Goal: Task Accomplishment & Management: Use online tool/utility

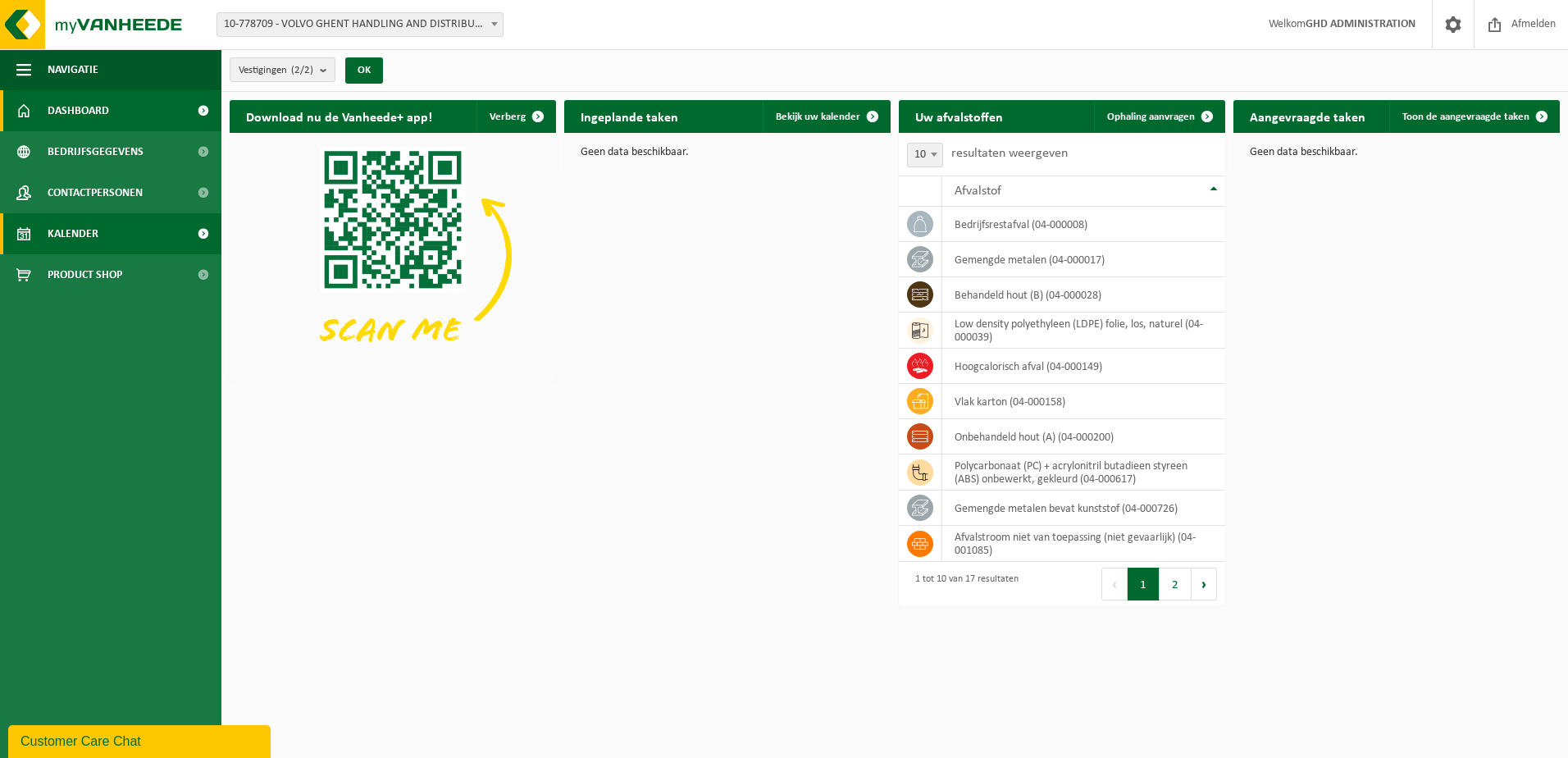
click at [71, 237] on span "Kalender" at bounding box center [73, 233] width 51 height 41
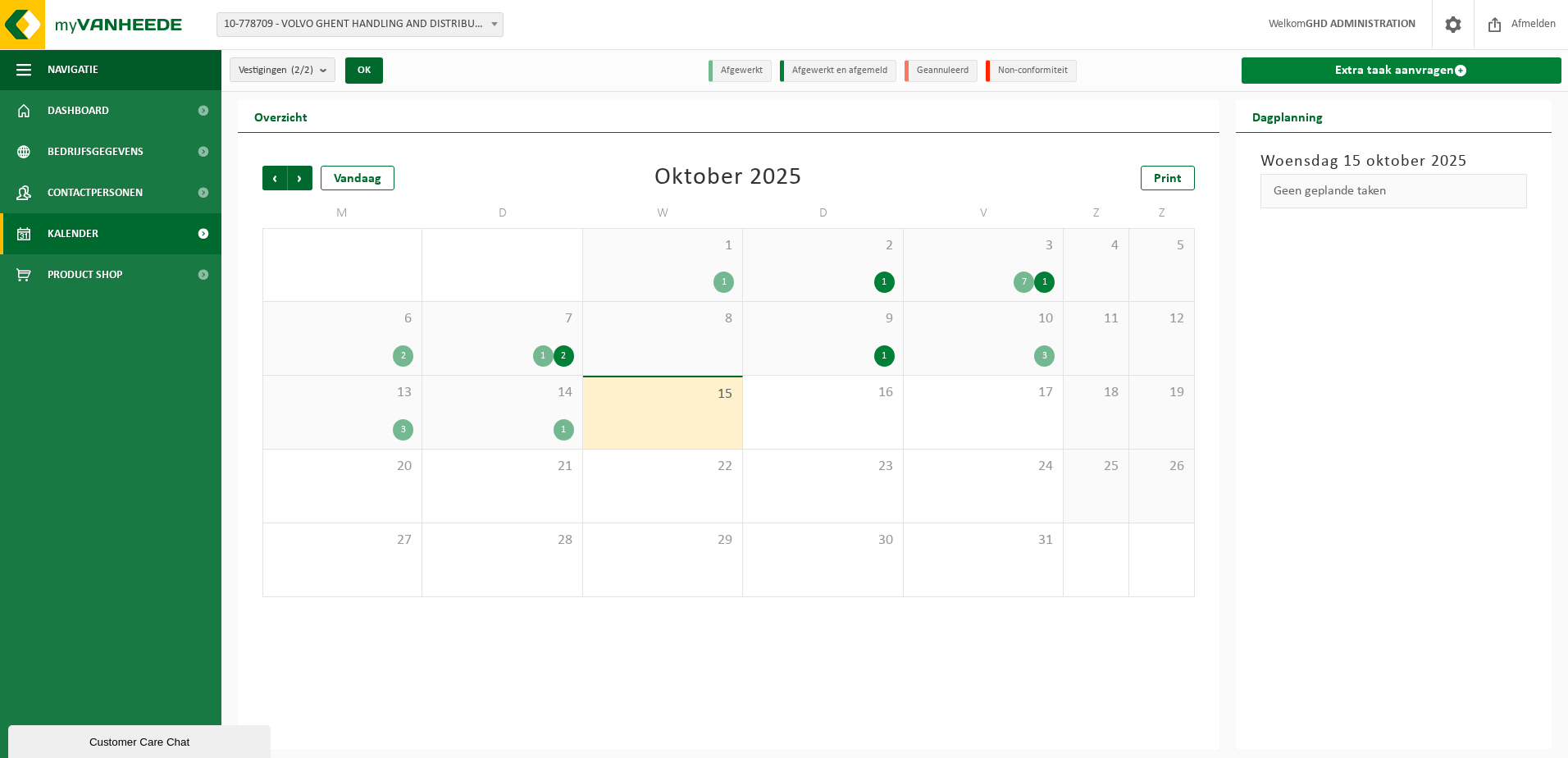
click at [1329, 62] on link "Extra taak aanvragen" at bounding box center [1402, 71] width 321 height 26
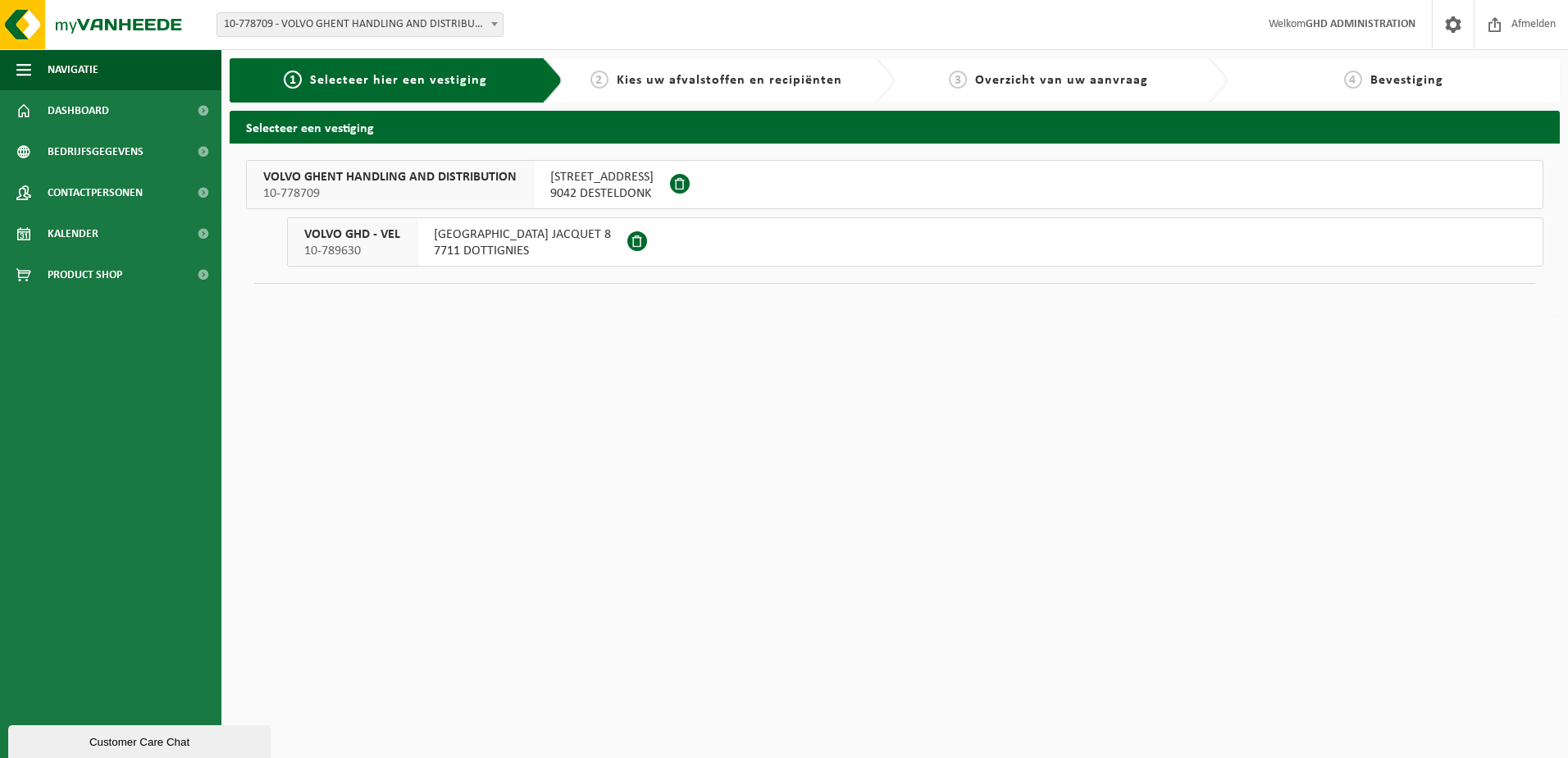
click at [562, 184] on span "SKALDENSTRAAT 102" at bounding box center [602, 177] width 104 height 16
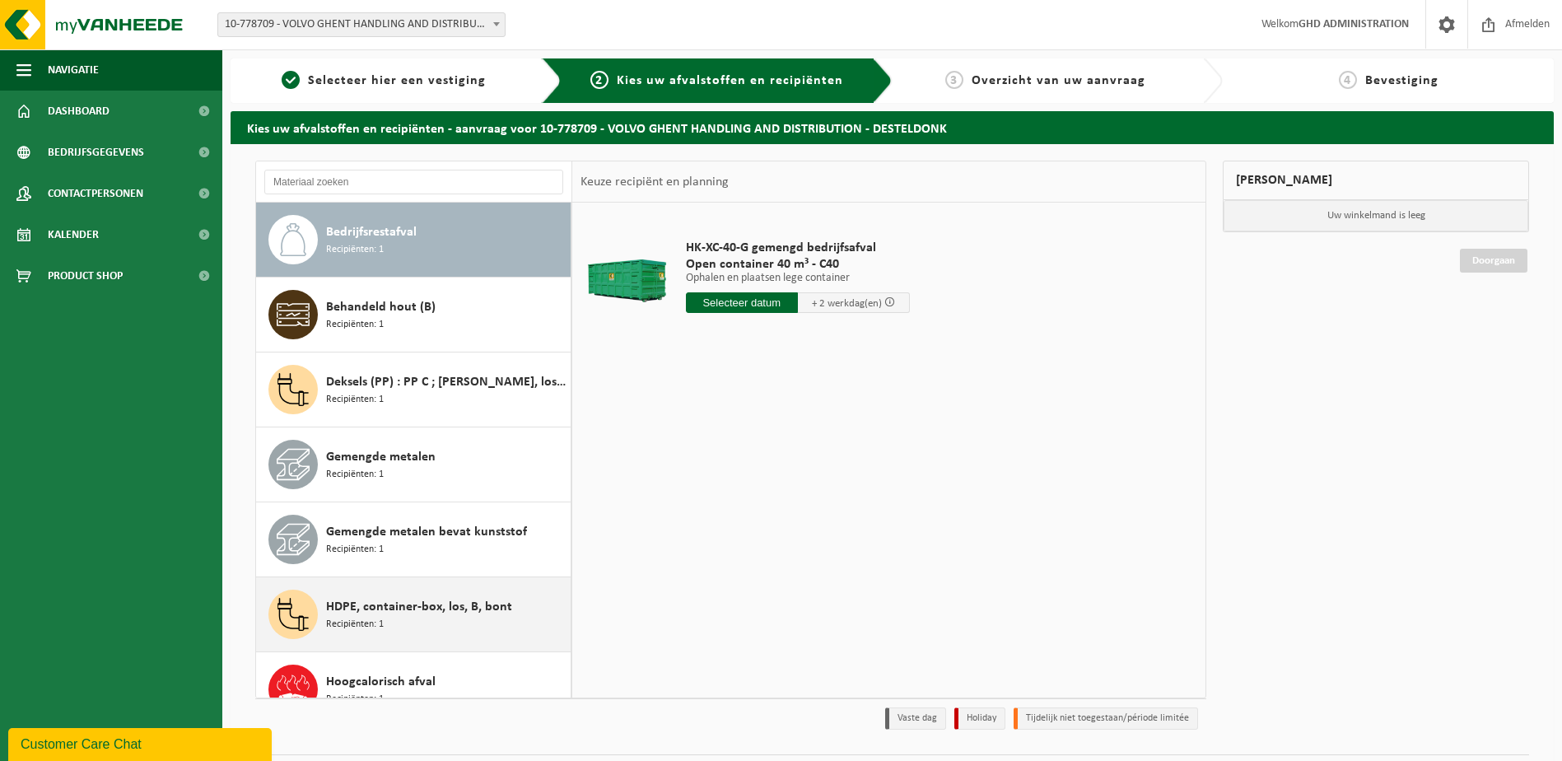
scroll to position [82, 0]
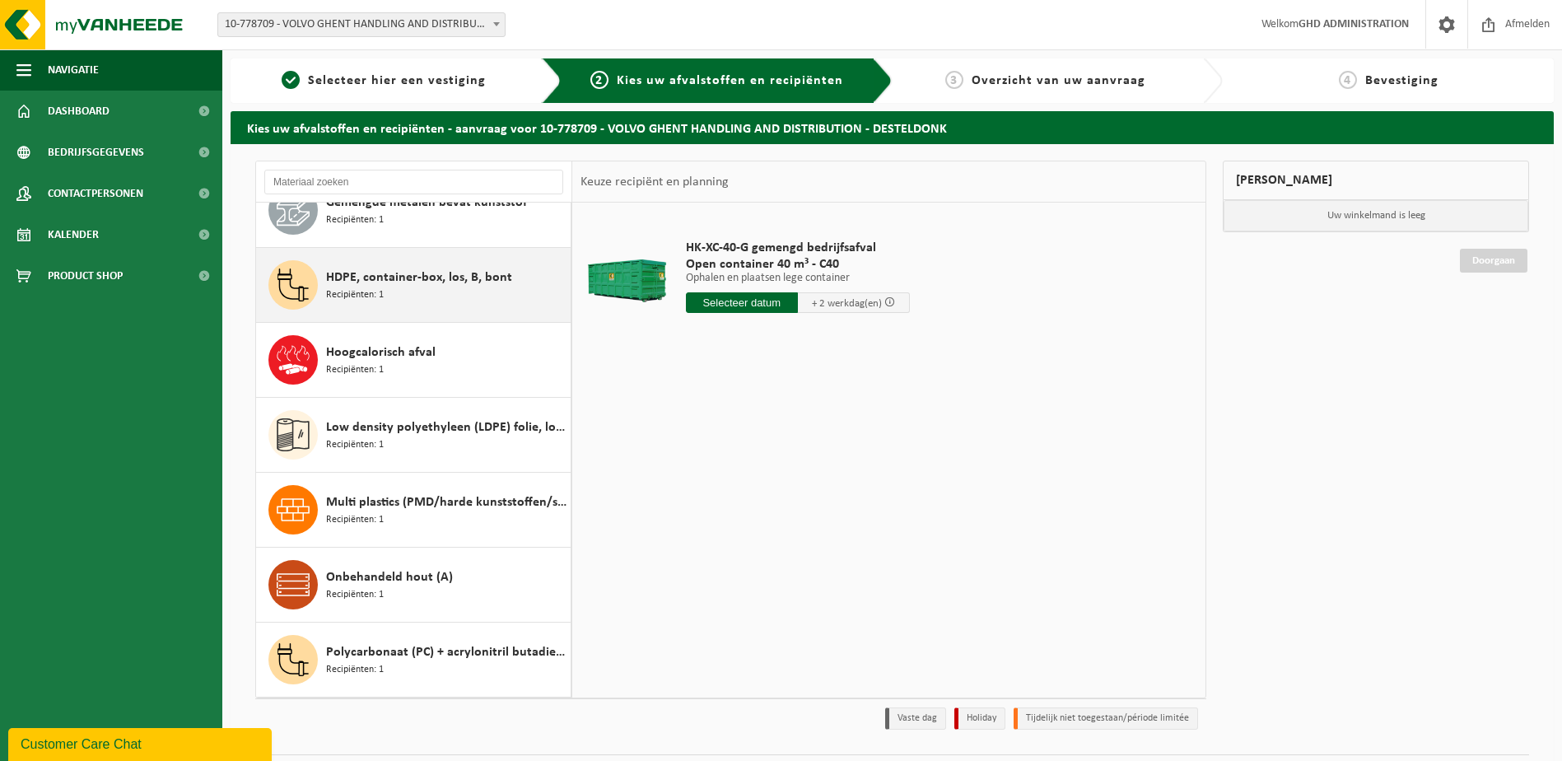
click at [407, 583] on span "Onbehandeld hout (A)" at bounding box center [389, 577] width 127 height 20
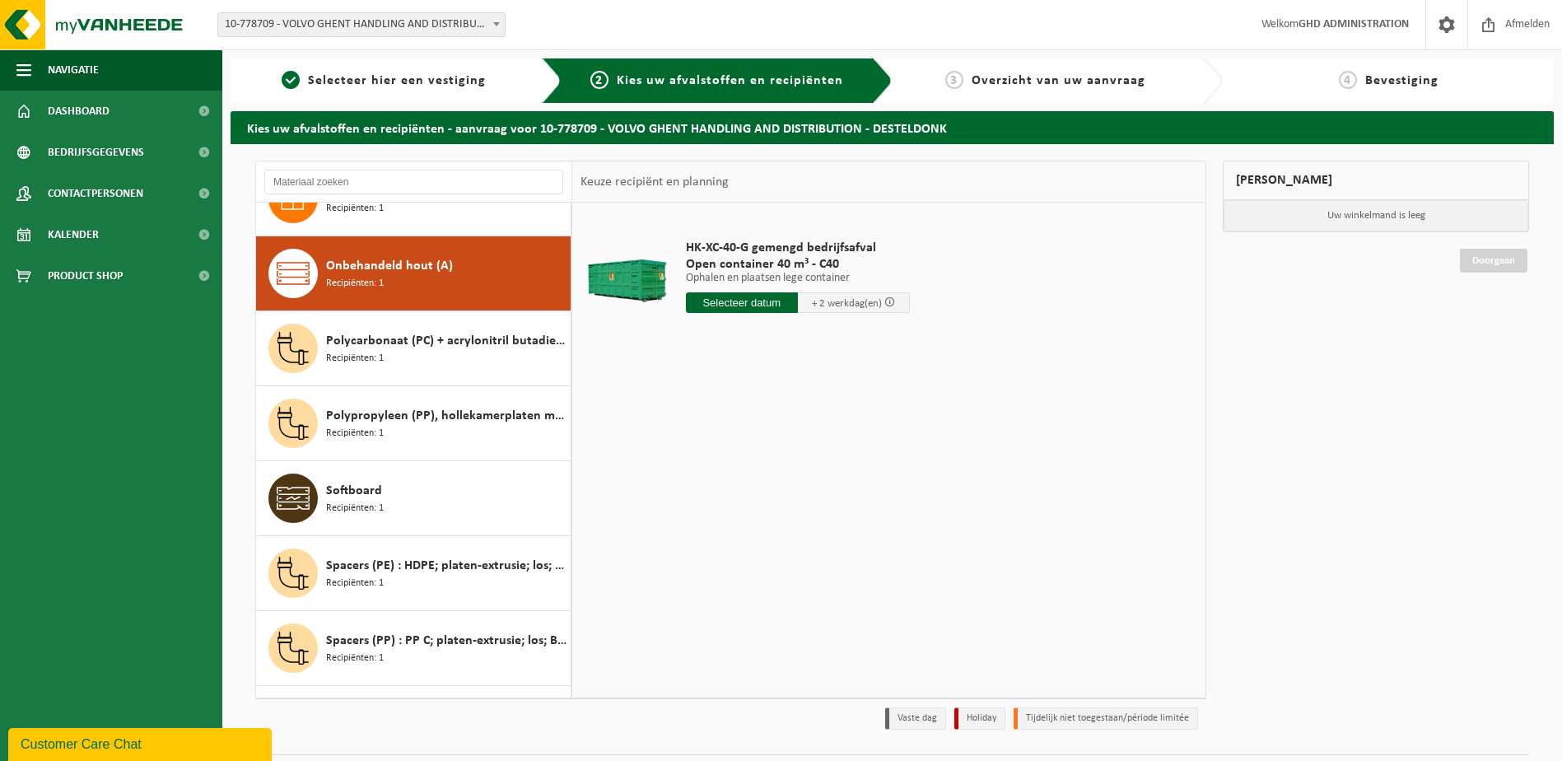
scroll to position [675, 0]
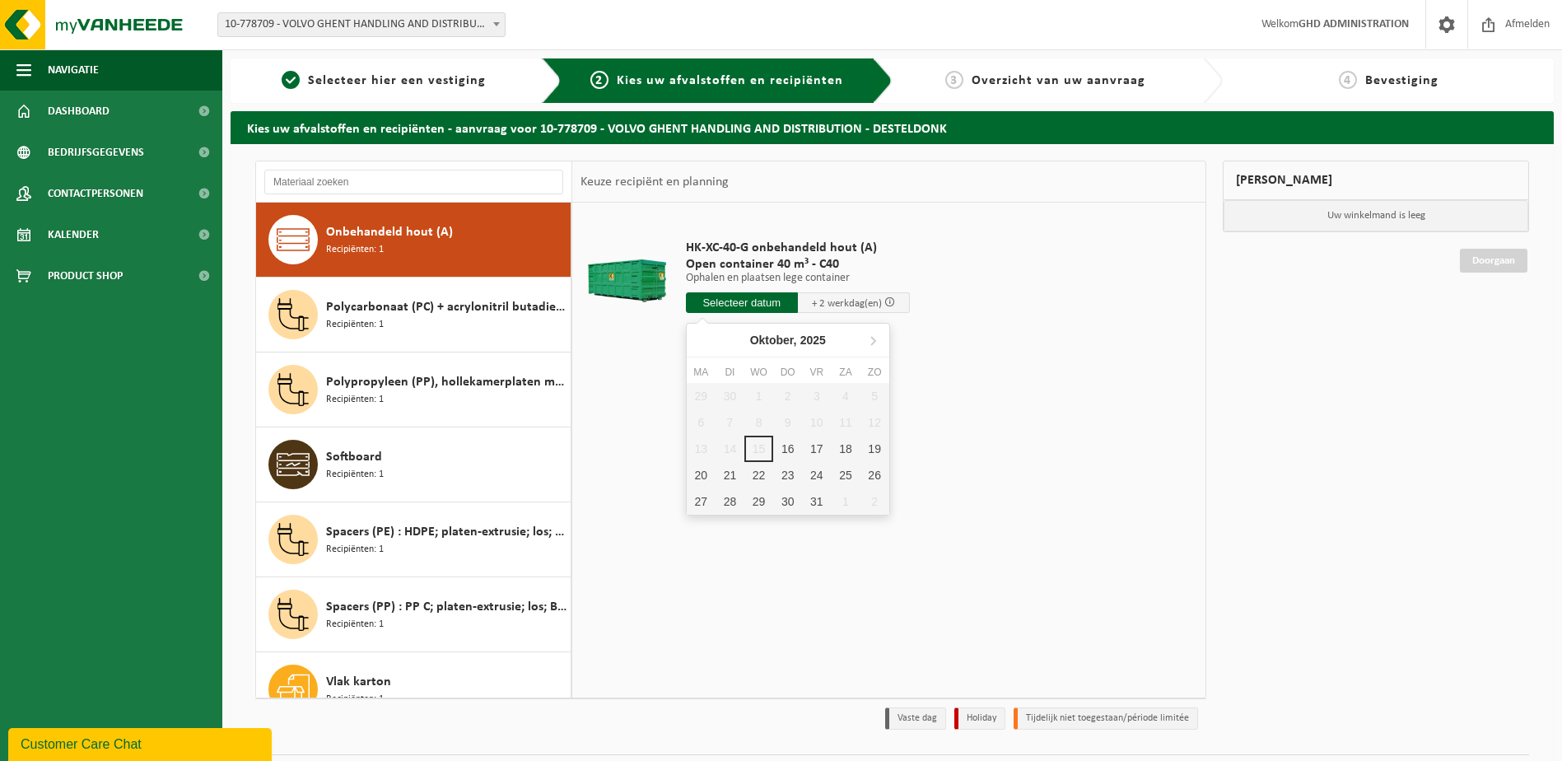
click at [749, 311] on input "text" at bounding box center [742, 302] width 112 height 21
click at [782, 446] on div "16" at bounding box center [787, 449] width 29 height 26
type input "Van 2025-10-16"
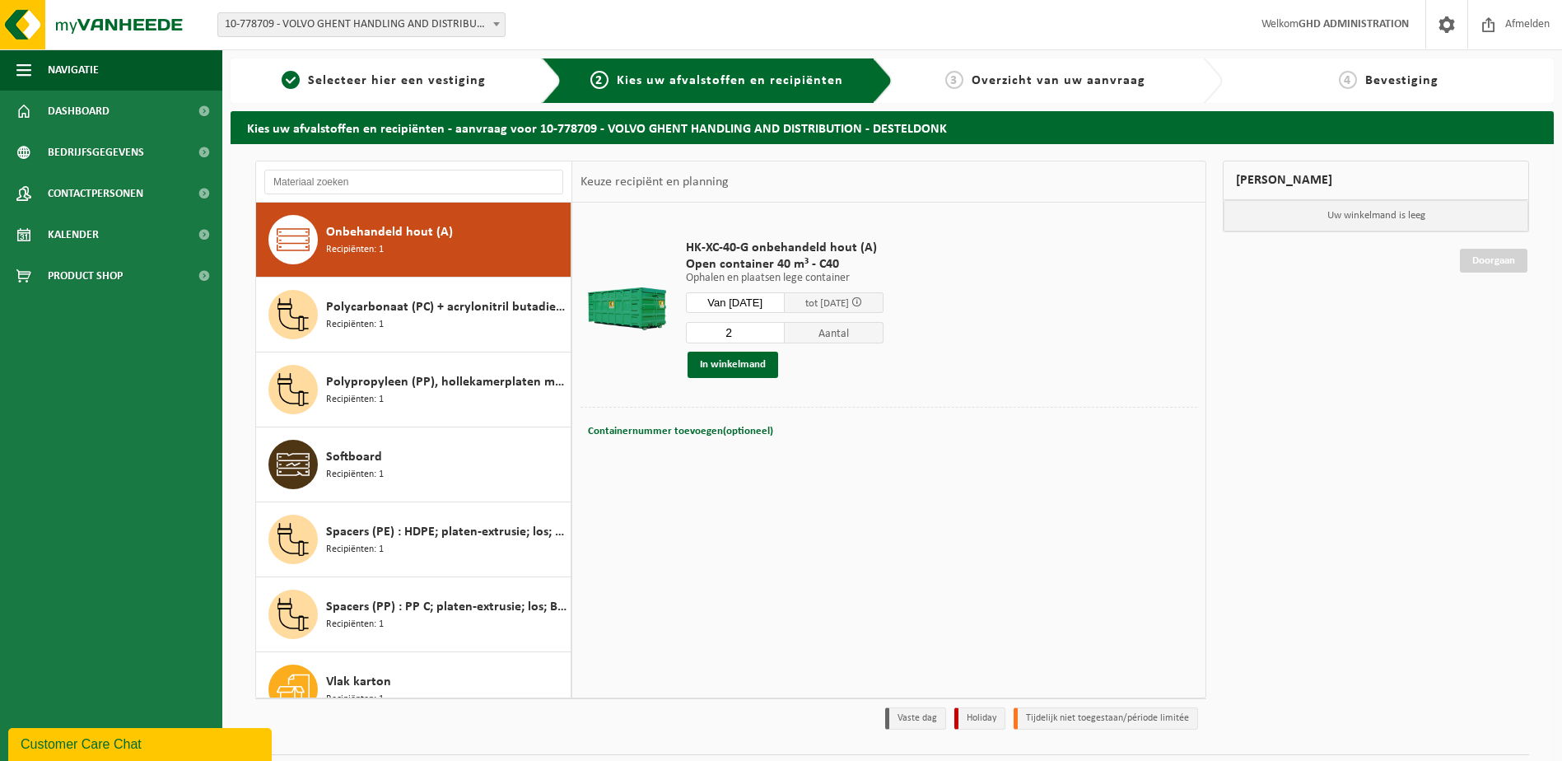
type input "2"
click at [785, 328] on input "2" at bounding box center [735, 332] width 99 height 21
click at [754, 359] on button "In winkelmand" at bounding box center [733, 365] width 91 height 26
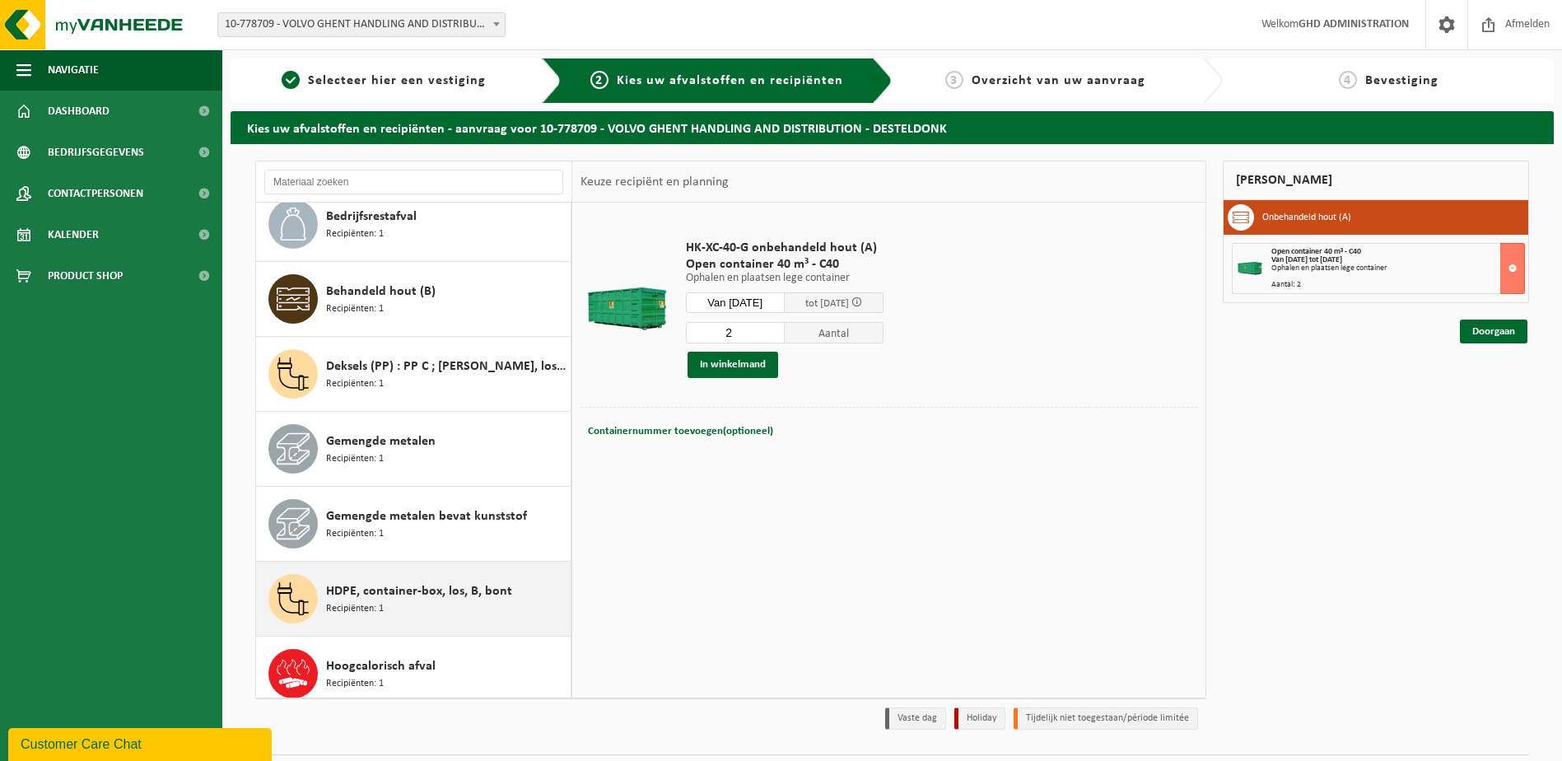
scroll to position [0, 0]
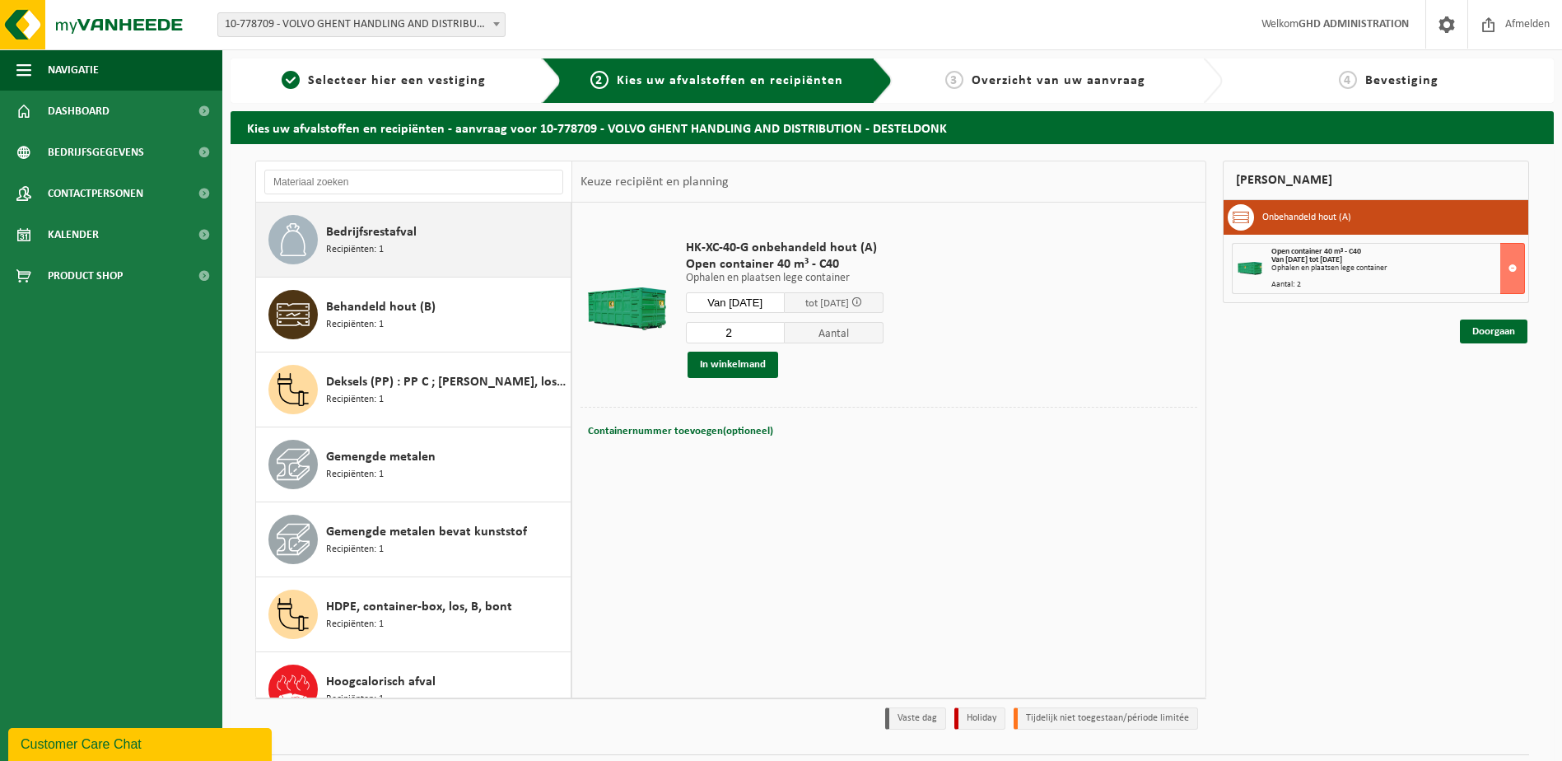
click at [411, 262] on div "Bedrijfsrestafval Recipiënten: 1" at bounding box center [446, 239] width 240 height 49
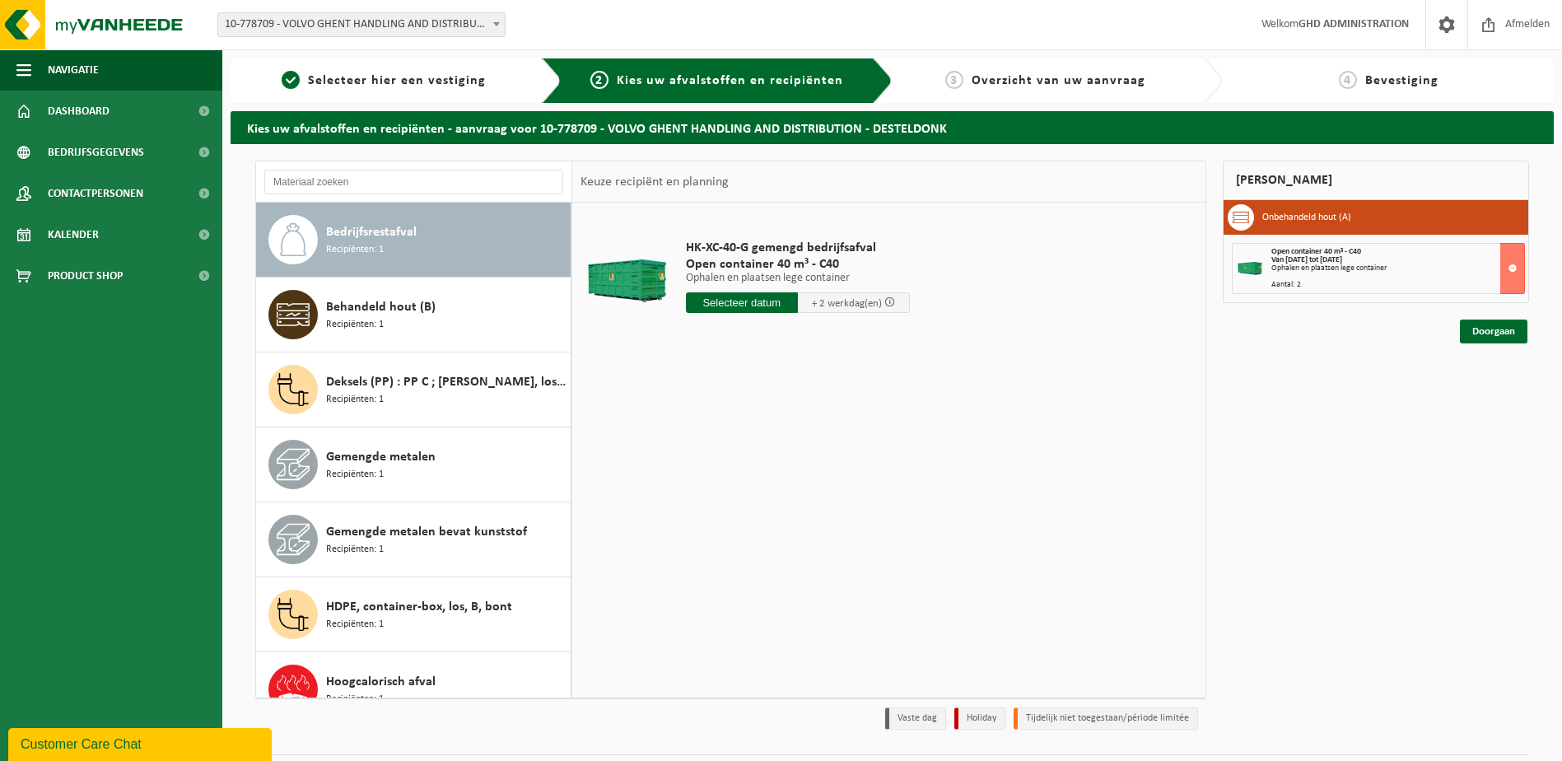
click at [735, 300] on input "text" at bounding box center [742, 302] width 112 height 21
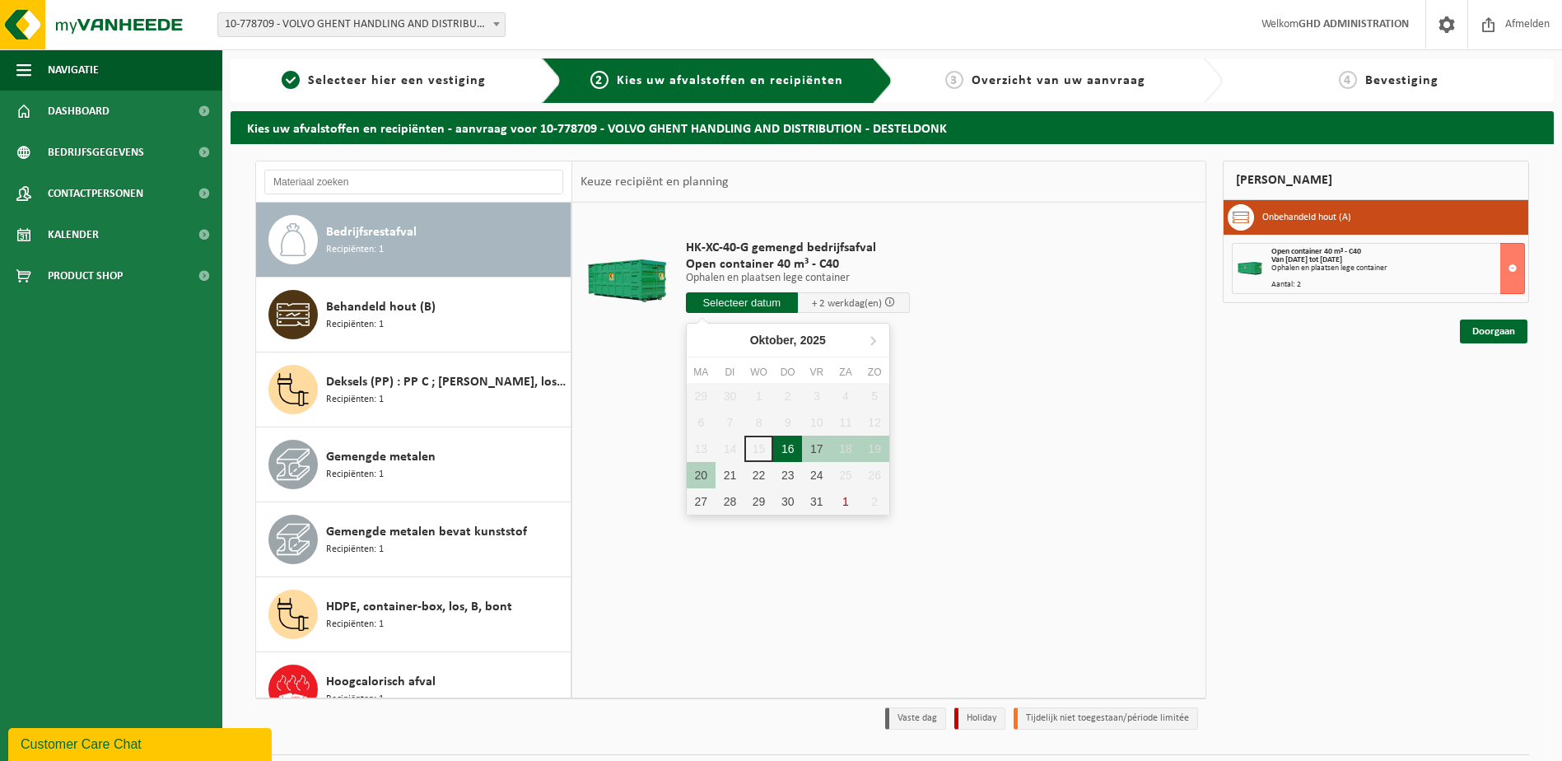
click at [787, 448] on div "16" at bounding box center [787, 449] width 29 height 26
type input "Van 2025-10-16"
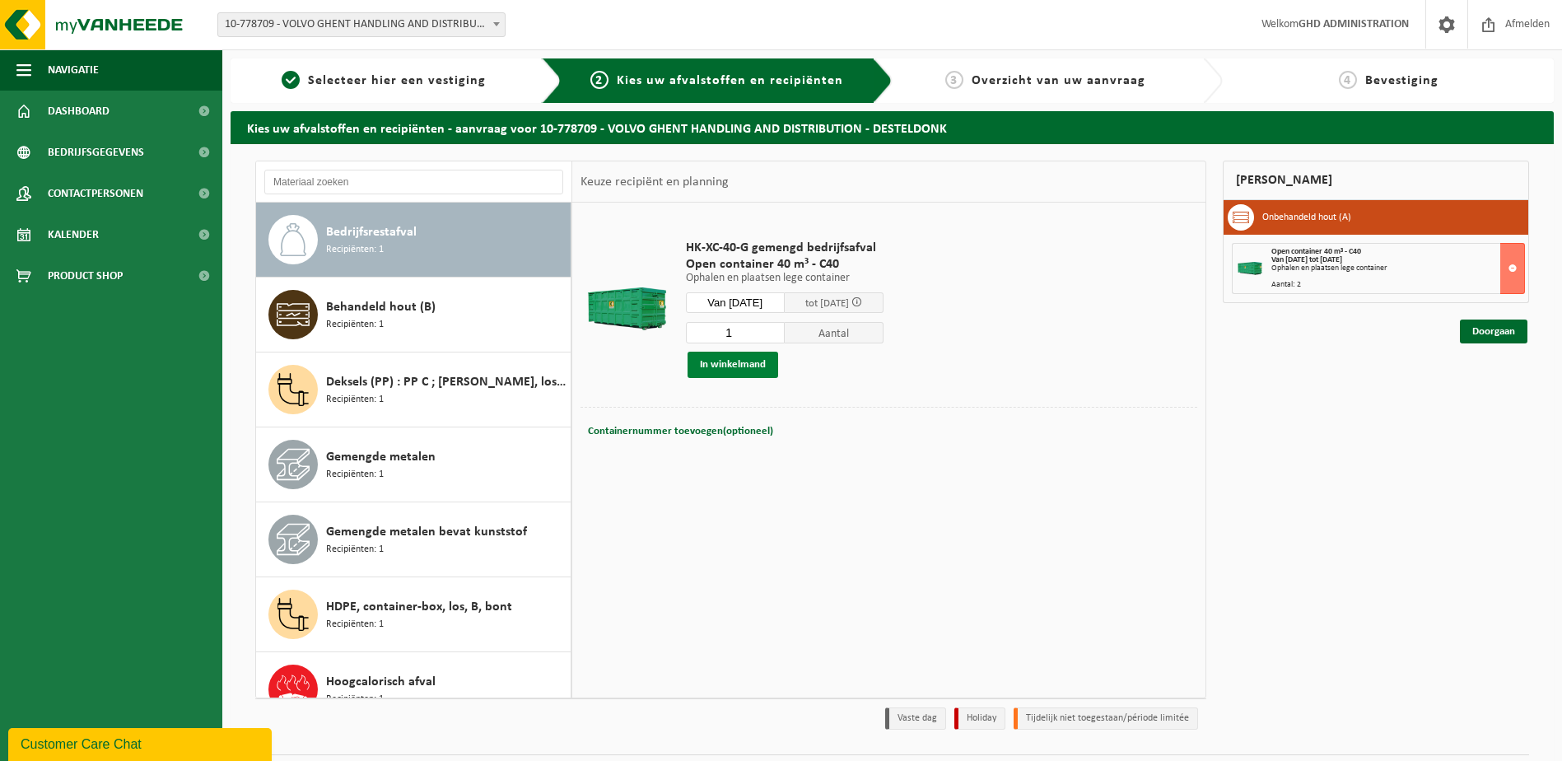
click at [734, 360] on button "In winkelmand" at bounding box center [733, 365] width 91 height 26
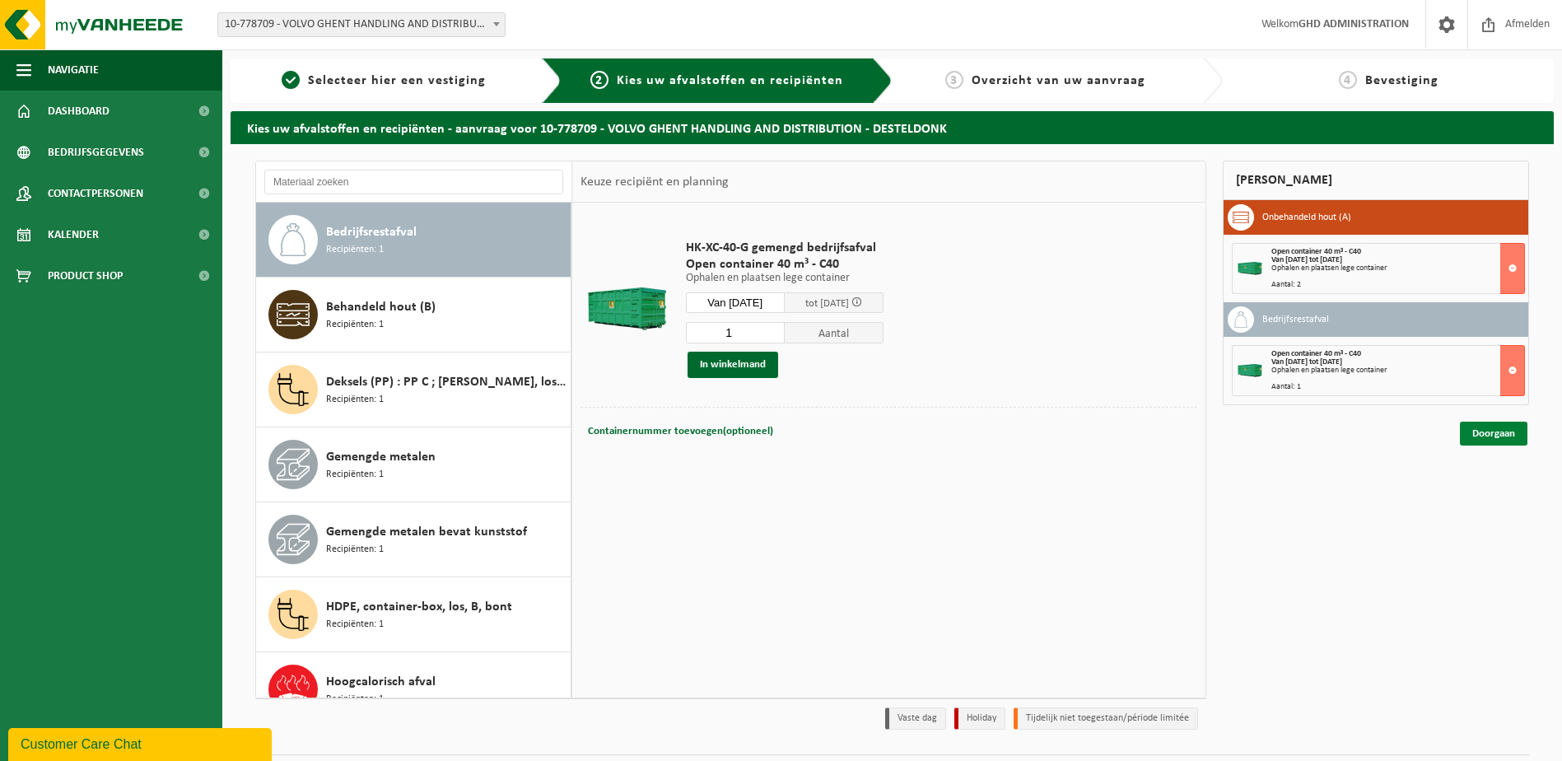
click at [1488, 441] on link "Doorgaan" at bounding box center [1494, 434] width 68 height 24
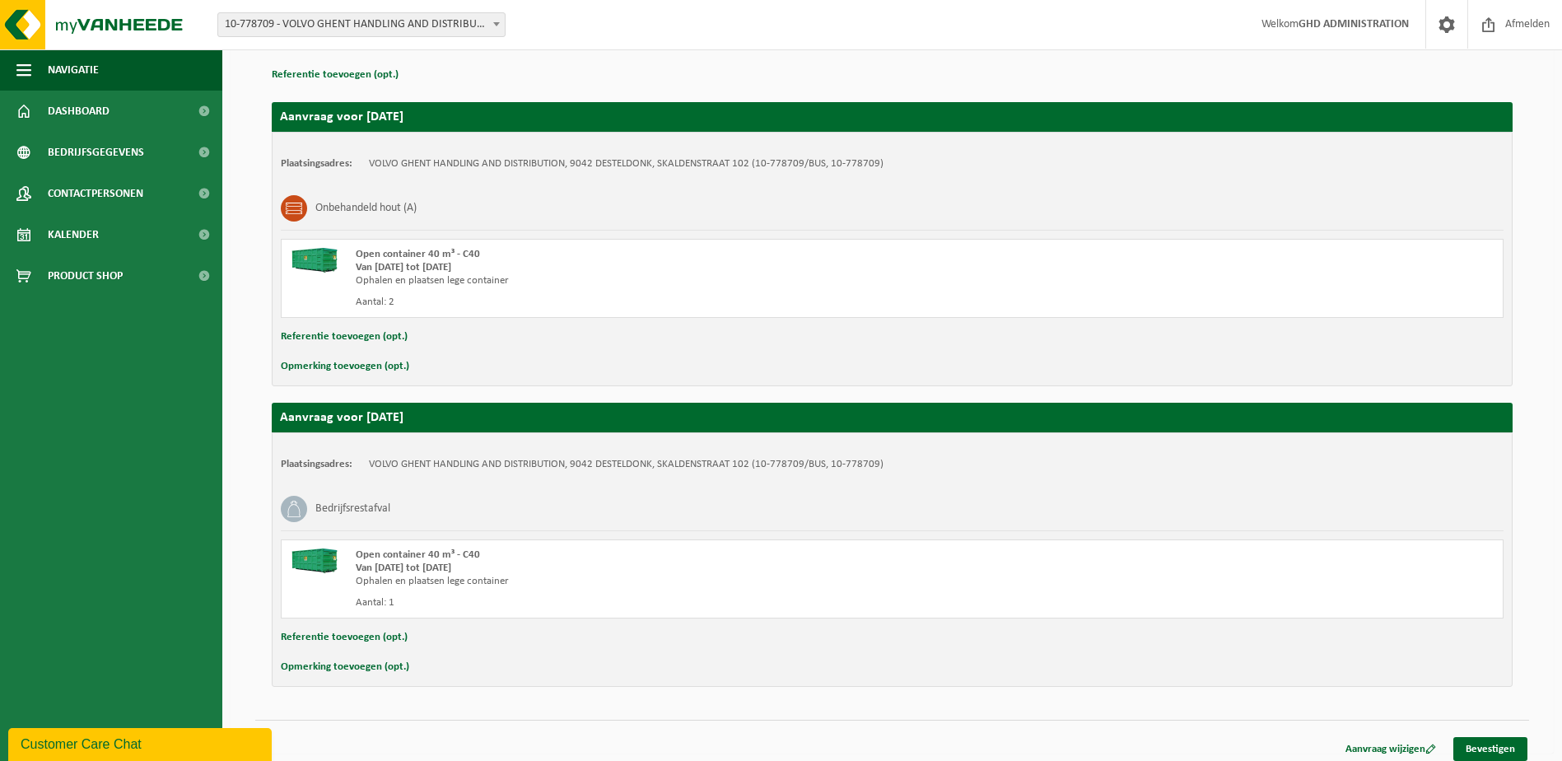
scroll to position [246, 0]
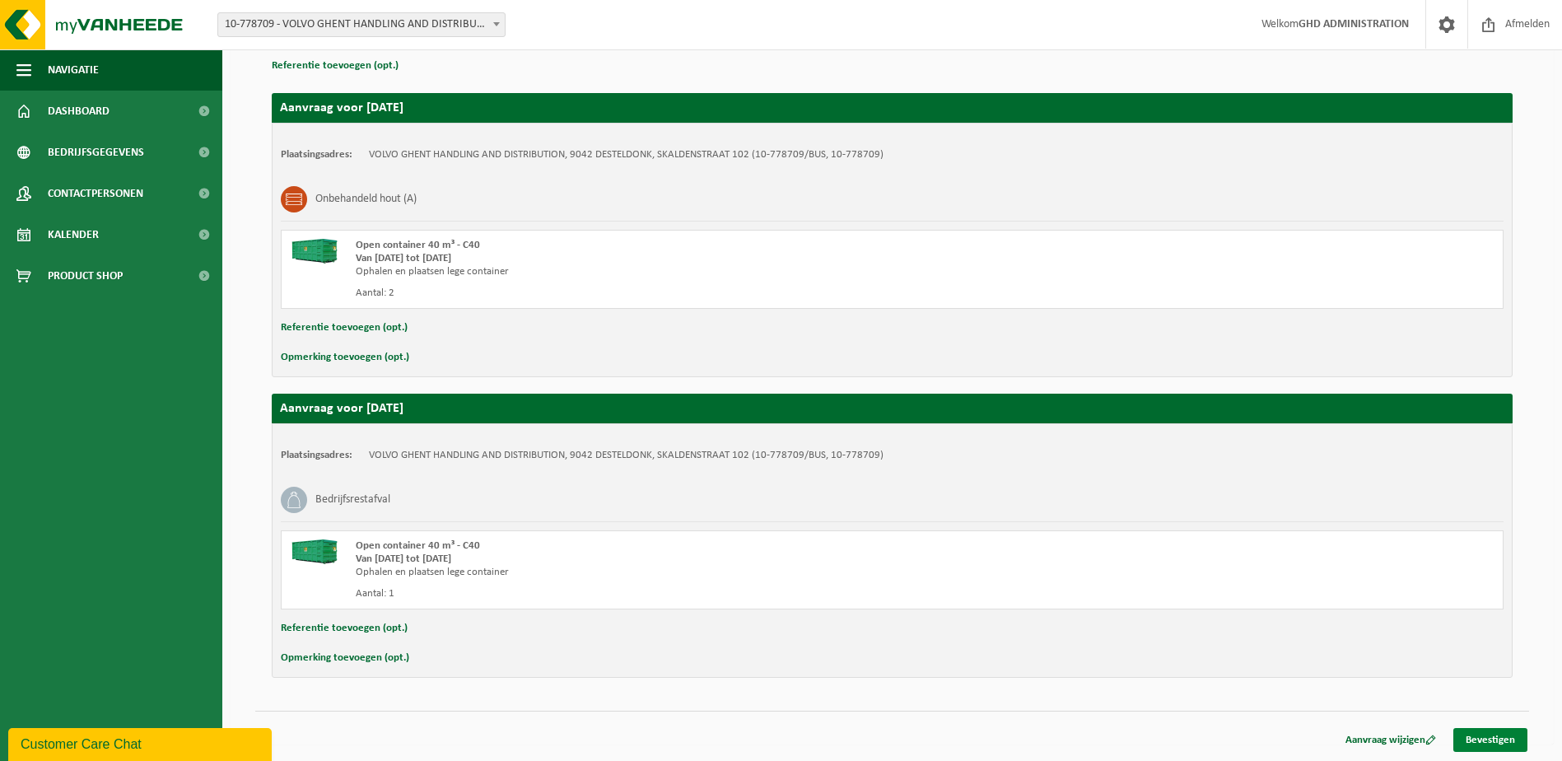
click at [1486, 737] on link "Bevestigen" at bounding box center [1491, 740] width 74 height 24
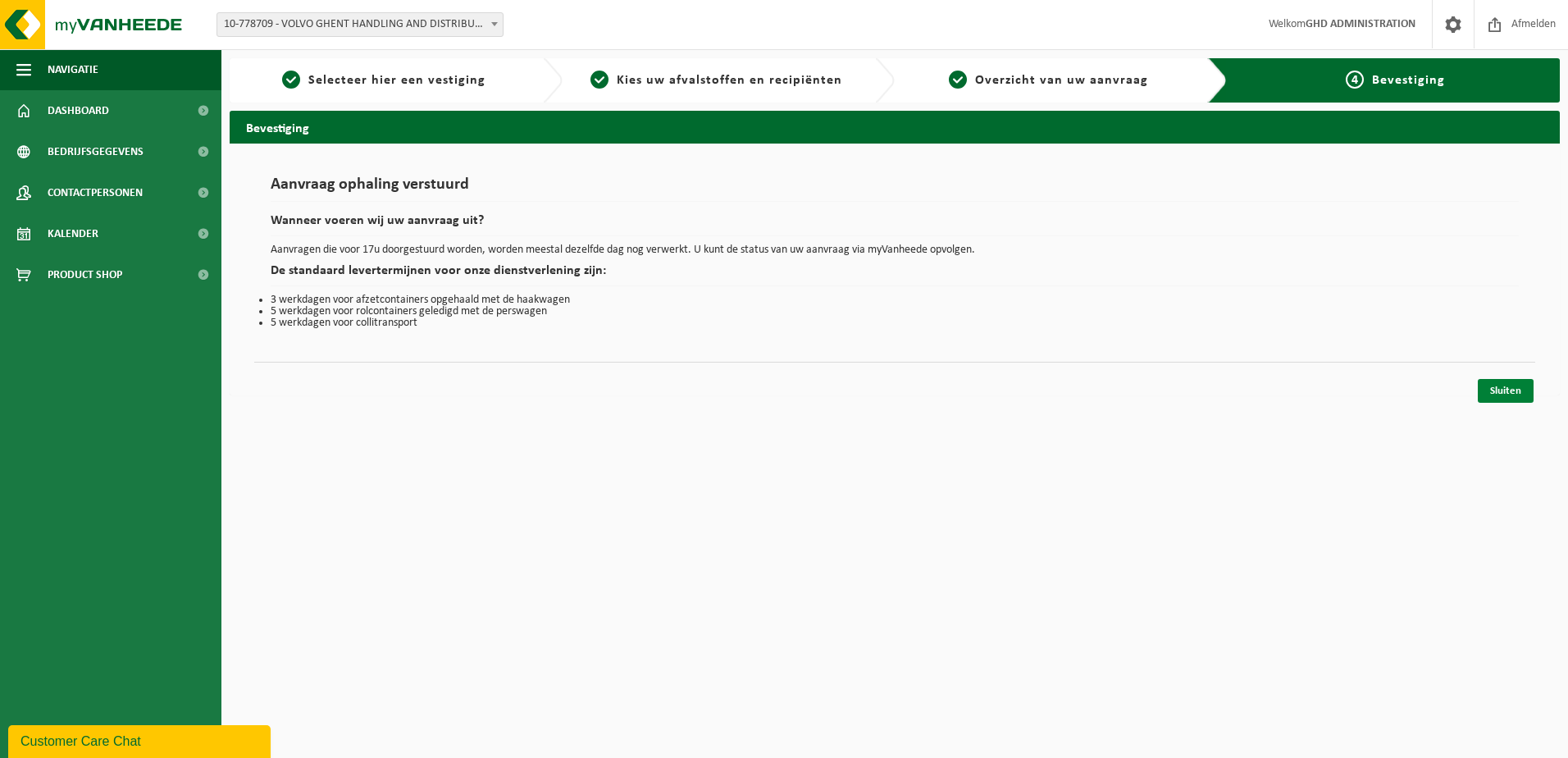
click at [1531, 391] on link "Sluiten" at bounding box center [1505, 390] width 56 height 24
